Goal: Information Seeking & Learning: Learn about a topic

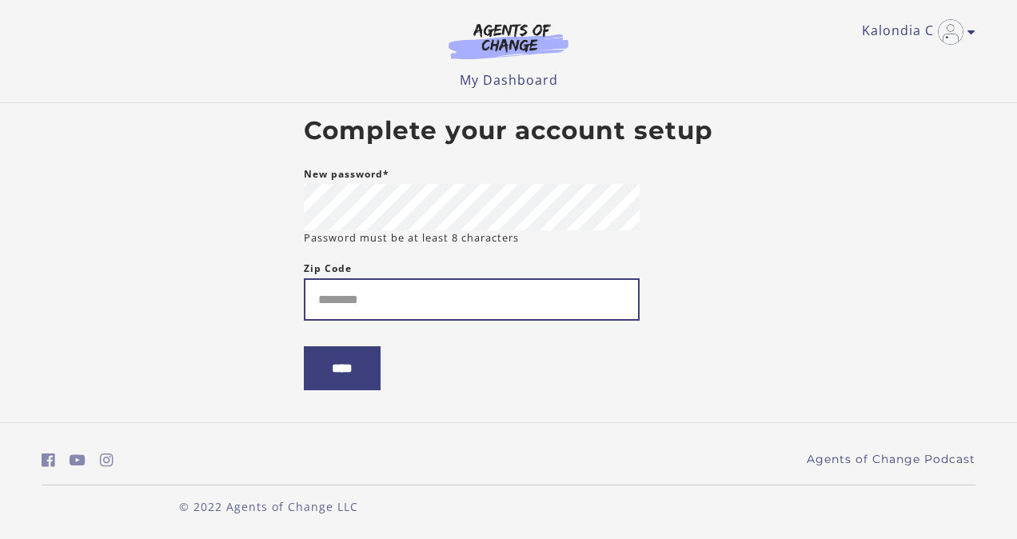
click at [315, 297] on input "Zip Code" at bounding box center [472, 299] width 336 height 42
type input "*****"
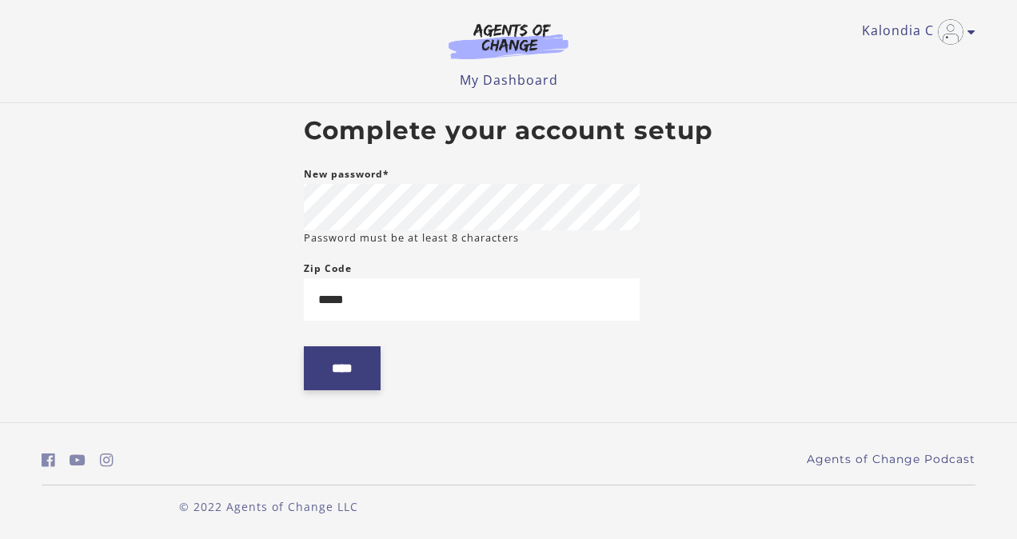
click at [339, 376] on input "****" at bounding box center [342, 368] width 77 height 44
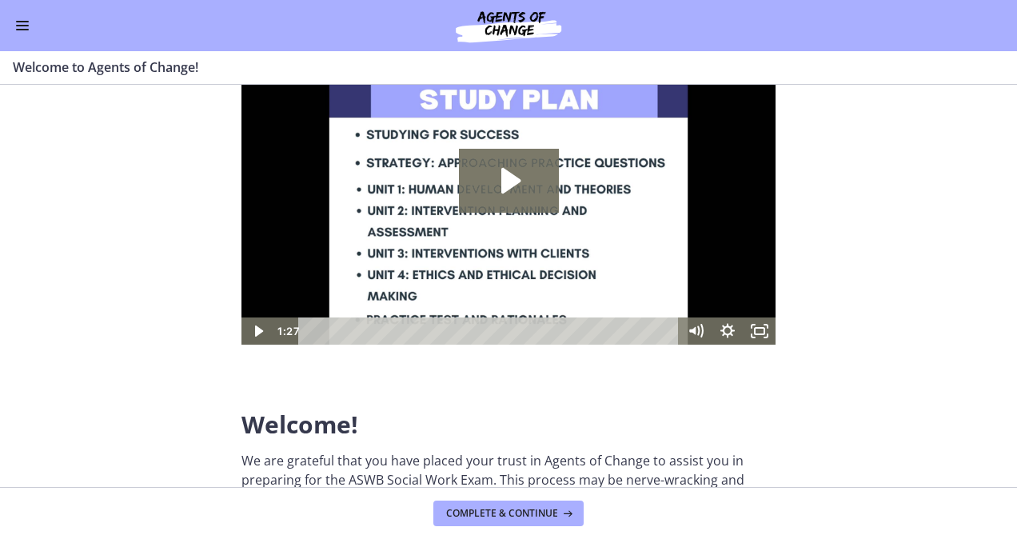
scroll to position [80, 0]
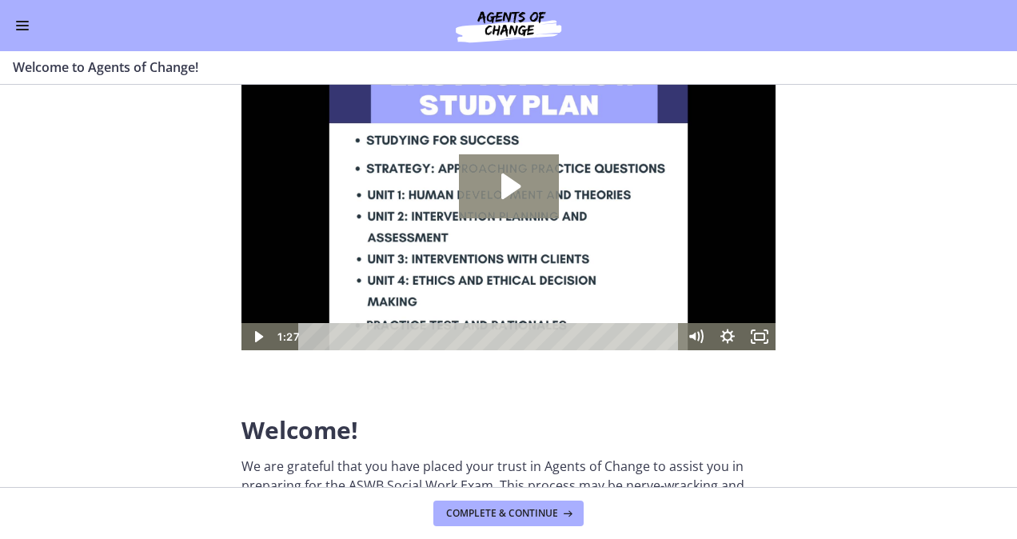
click at [527, 182] on icon "Play Video: c1o6hcmjueu5qasqsu00.mp4" at bounding box center [509, 186] width 100 height 64
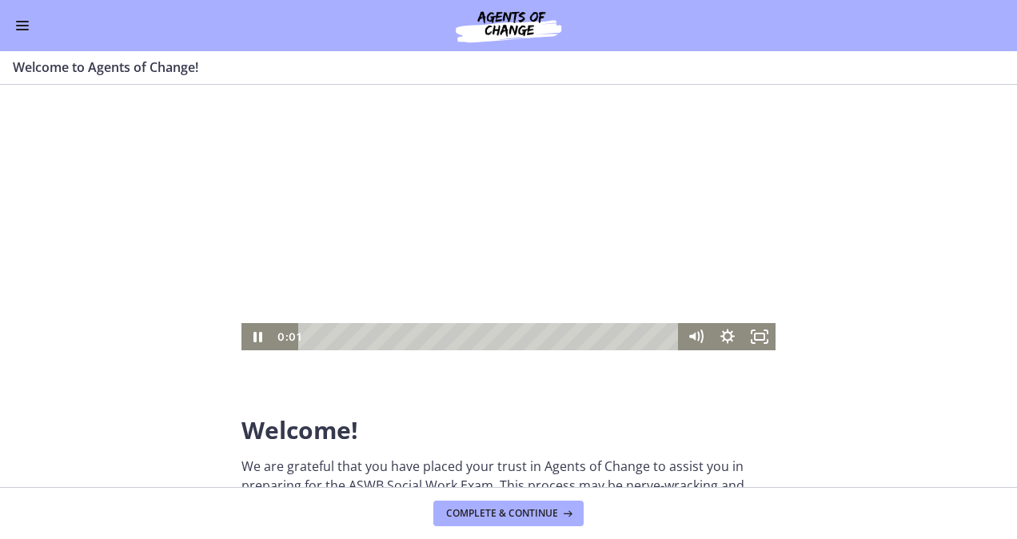
click at [527, 182] on div at bounding box center [508, 200] width 534 height 301
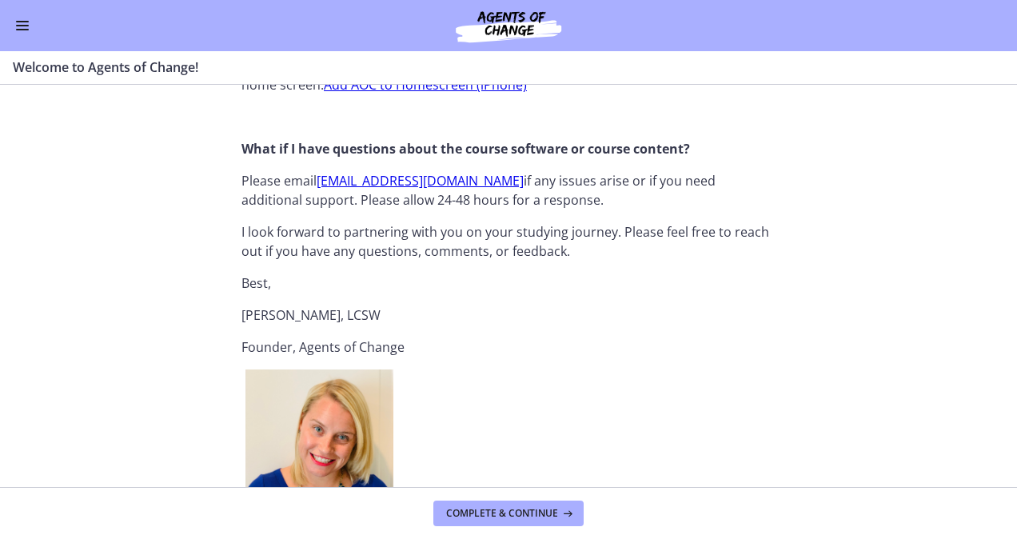
scroll to position [1839, 0]
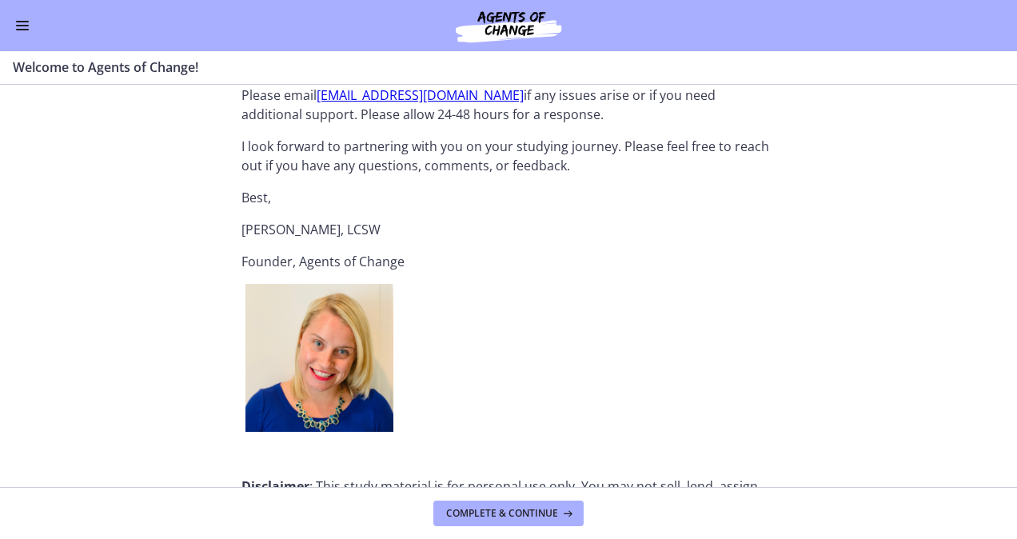
click at [29, 409] on section "Welcome! We are grateful that you have placed your trust in Agents of Change to…" at bounding box center [508, 286] width 1017 height 402
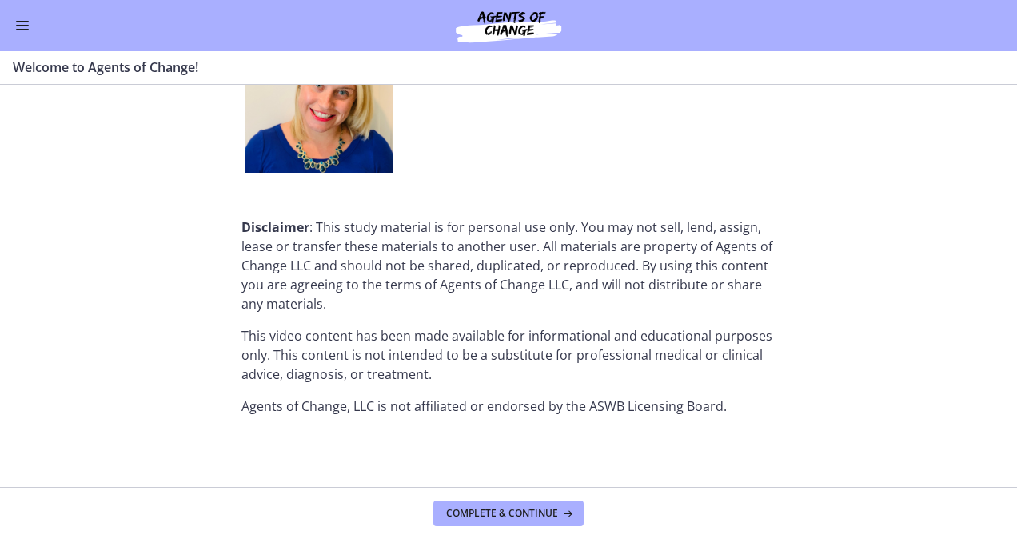
scroll to position [2102, 0]
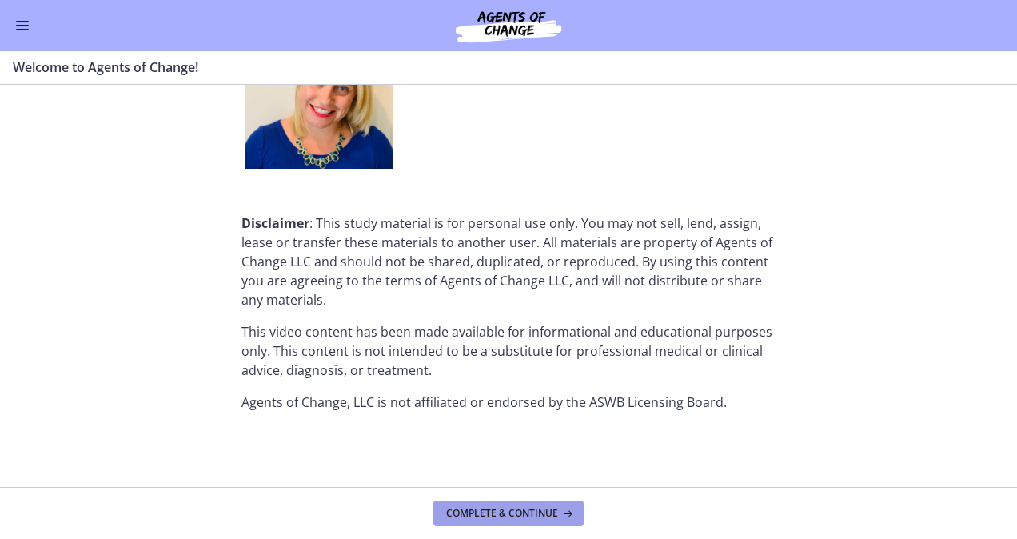
click at [506, 504] on button "Complete & continue" at bounding box center [508, 513] width 150 height 26
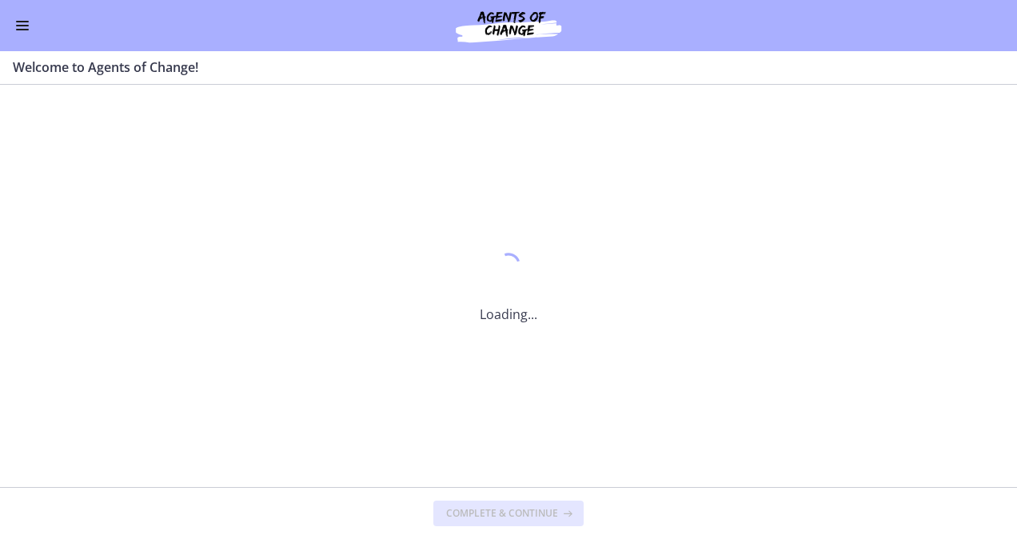
scroll to position [0, 0]
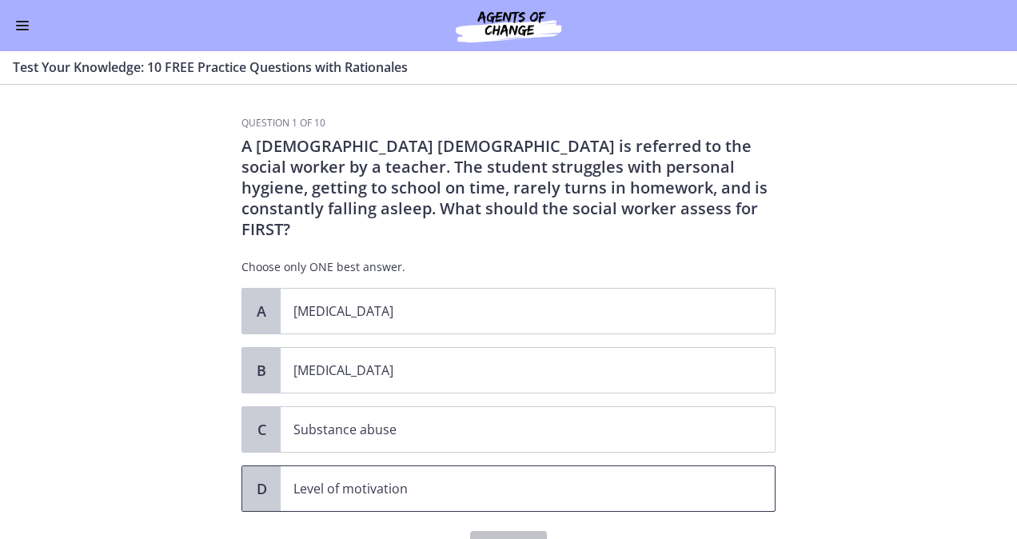
click at [353, 479] on p "Level of motivation" at bounding box center [511, 488] width 437 height 19
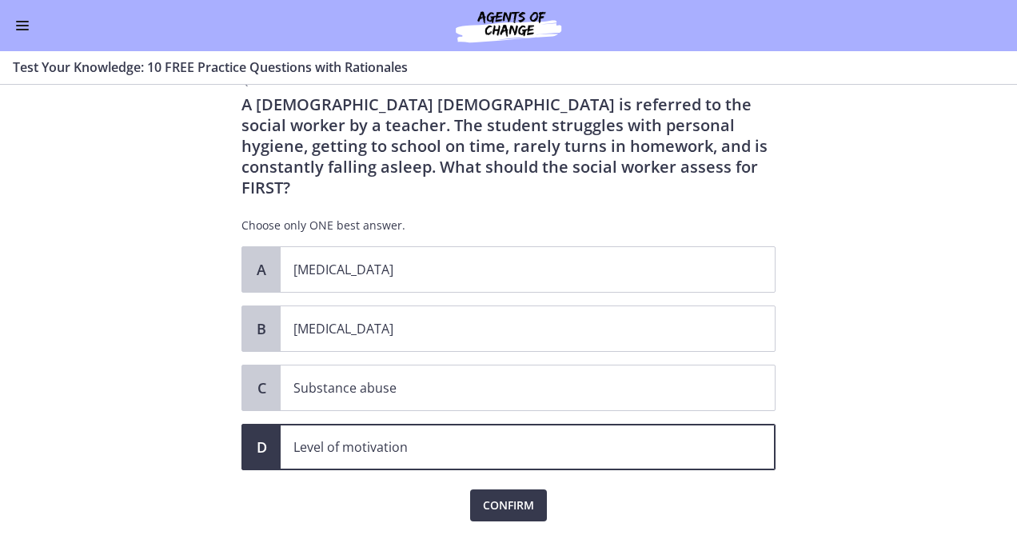
scroll to position [65, 0]
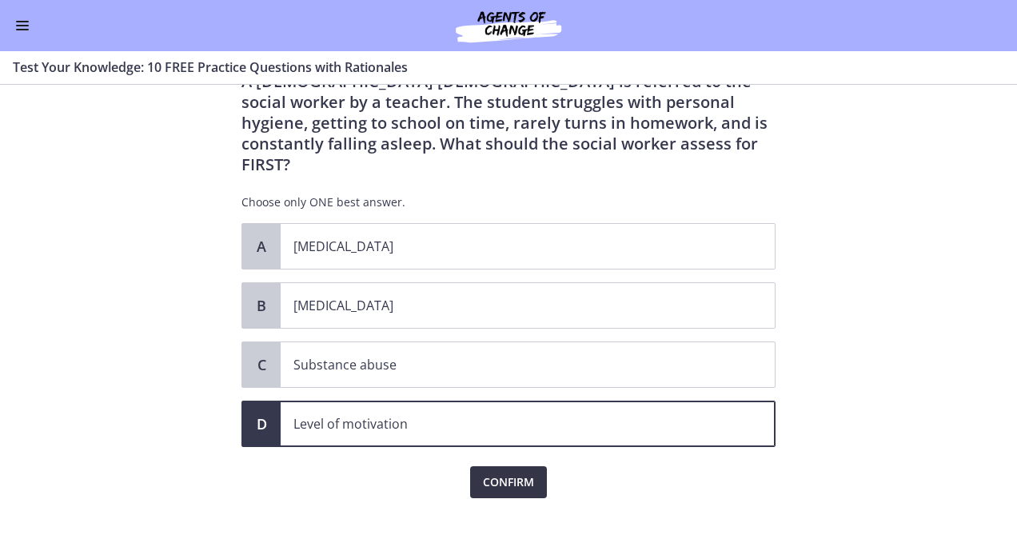
click at [498, 472] on span "Confirm" at bounding box center [508, 481] width 51 height 19
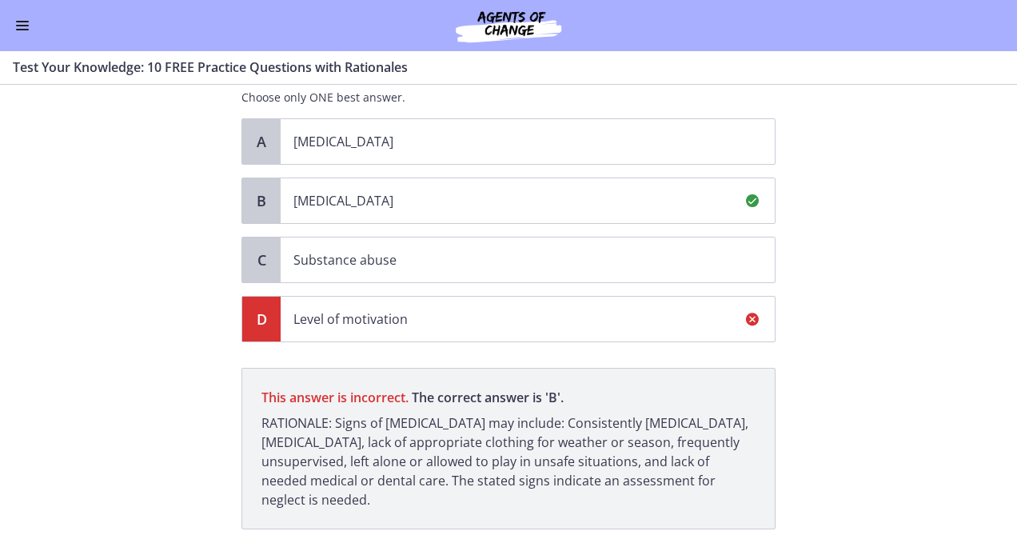
scroll to position [251, 0]
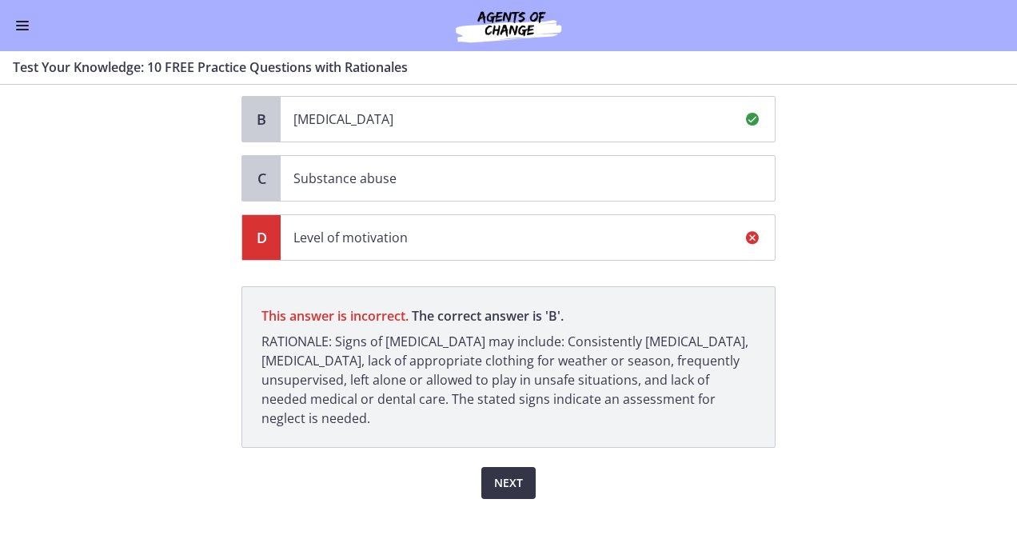
click at [494, 473] on span "Next" at bounding box center [508, 482] width 29 height 19
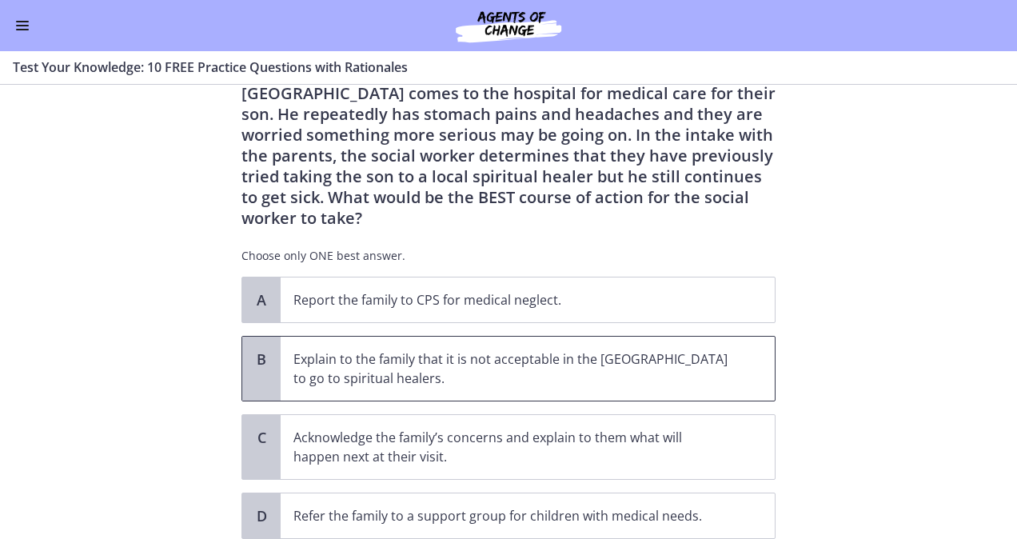
scroll to position [6, 0]
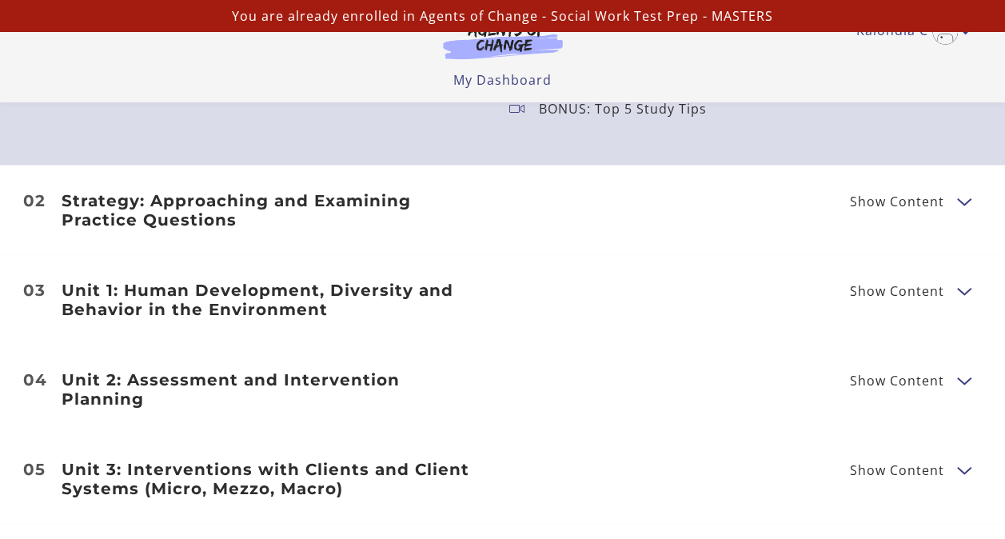
scroll to position [1919, 0]
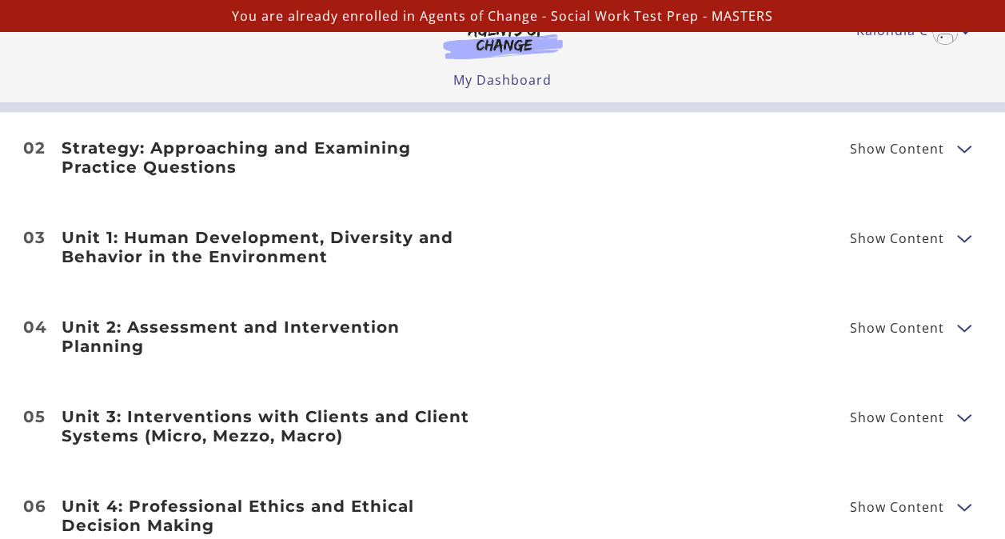
click at [945, 149] on span "Show Content" at bounding box center [903, 148] width 107 height 20
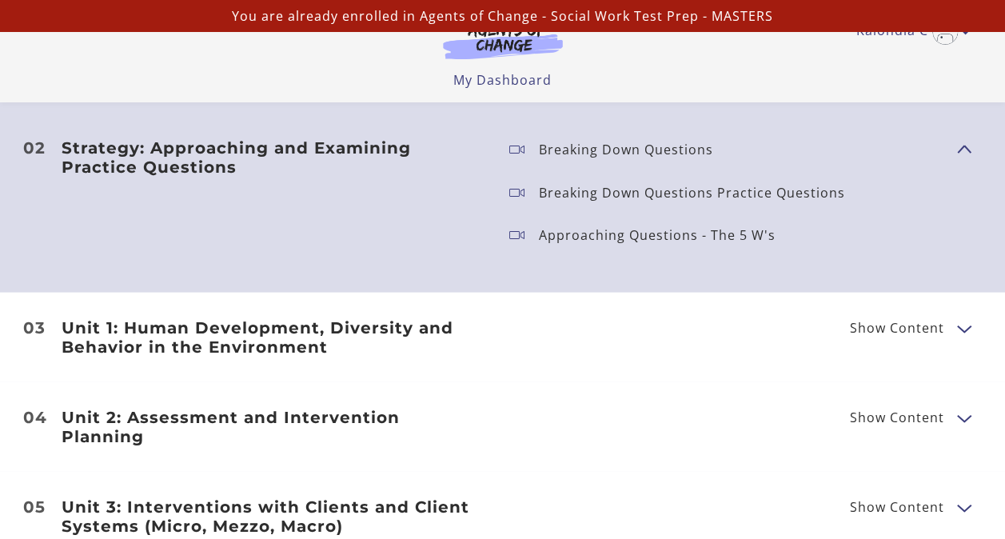
click at [943, 151] on span "Breaking Down Questions" at bounding box center [726, 149] width 435 height 22
click at [957, 149] on span "Show Content" at bounding box center [957, 148] width 0 height 141
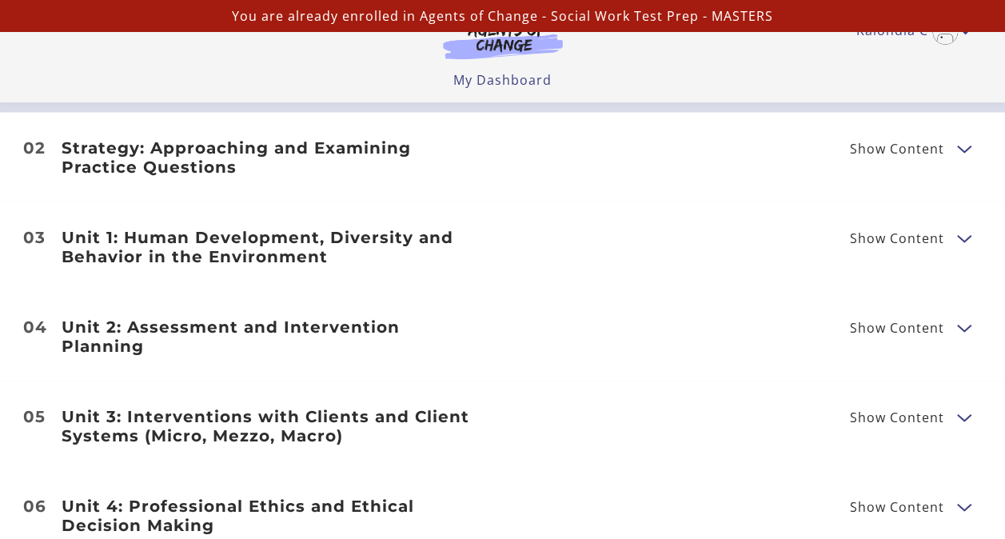
click at [230, 242] on h3 "Unit 1: Human Development, Diversity and Behavior in the Environment" at bounding box center [273, 247] width 422 height 38
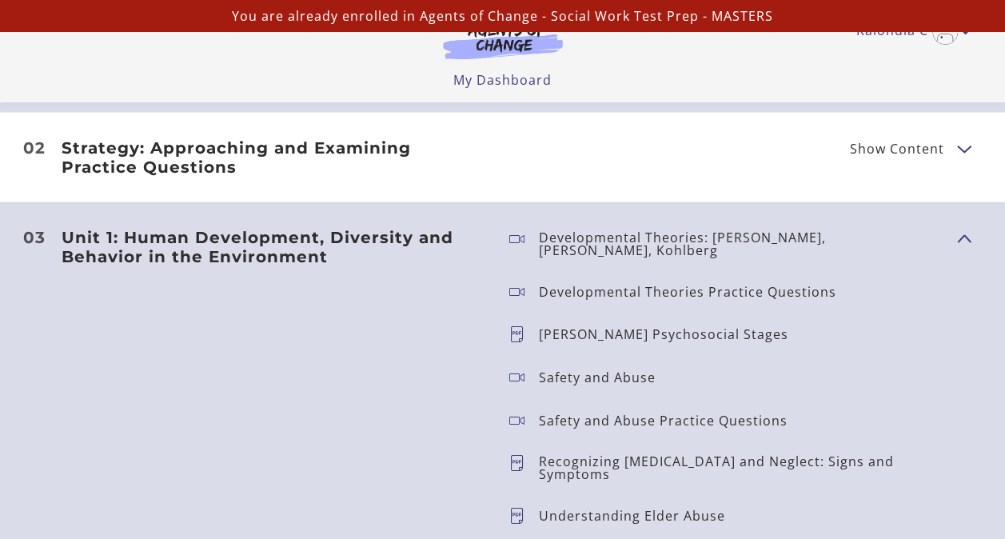
click at [517, 238] on icon at bounding box center [524, 244] width 30 height 26
click at [612, 240] on p "Developmental Theories: [PERSON_NAME], [PERSON_NAME], Kohlberg" at bounding box center [741, 244] width 405 height 26
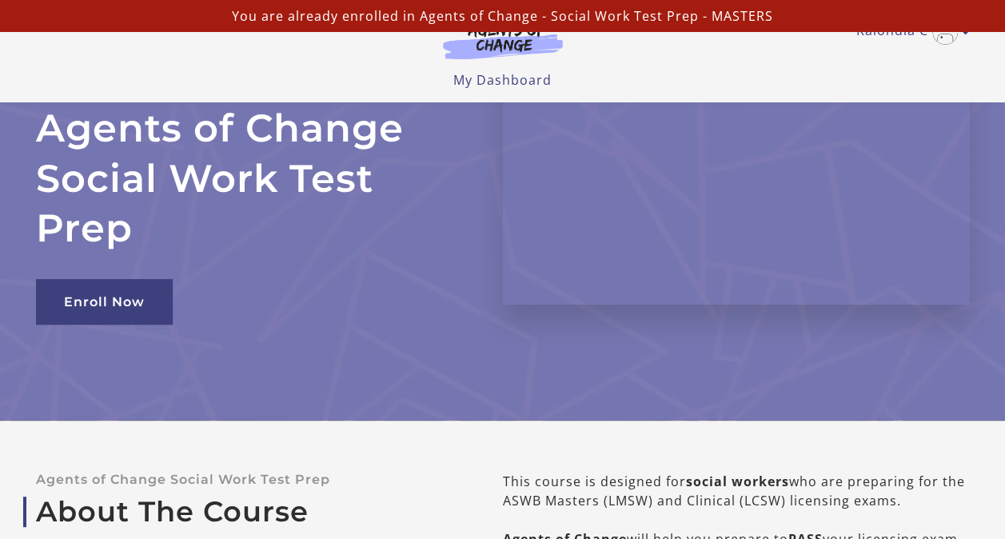
scroll to position [0, 0]
